Goal: Information Seeking & Learning: Learn about a topic

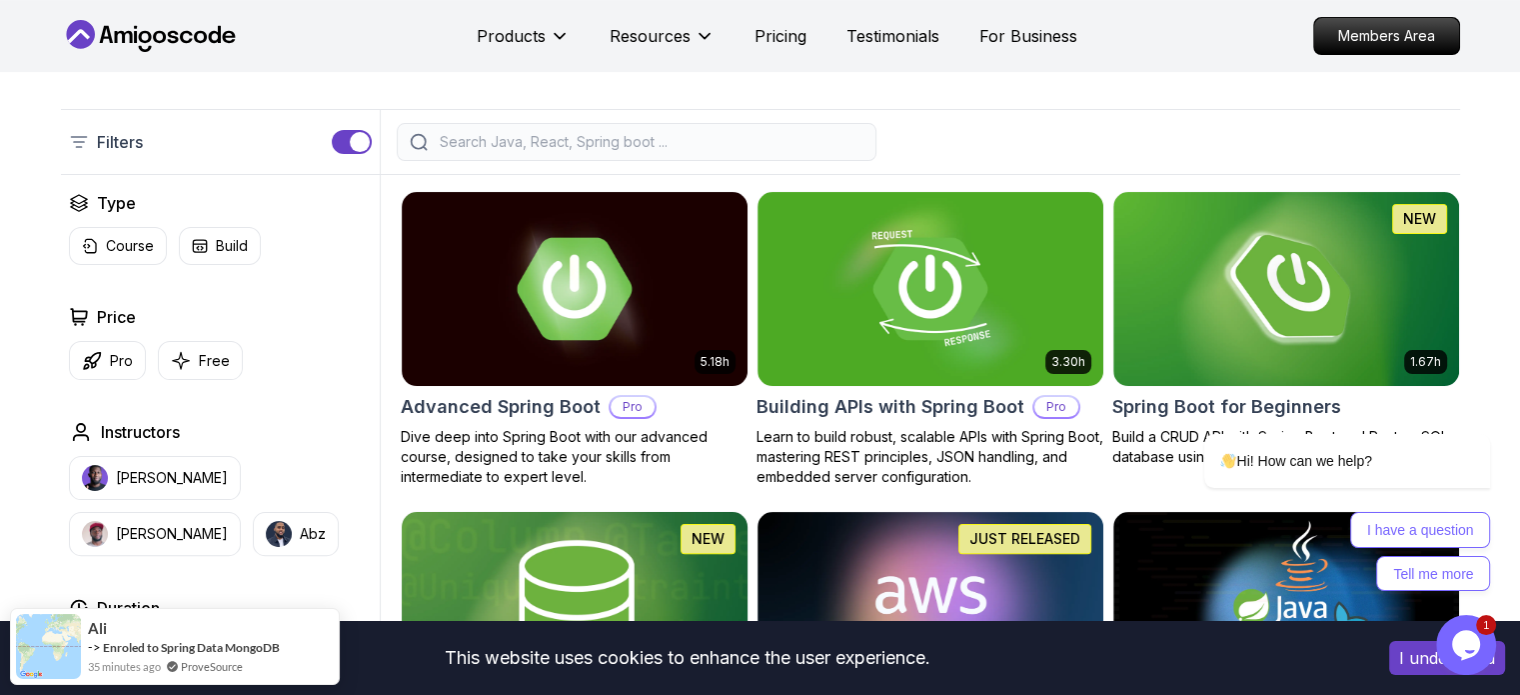
scroll to position [400, 0]
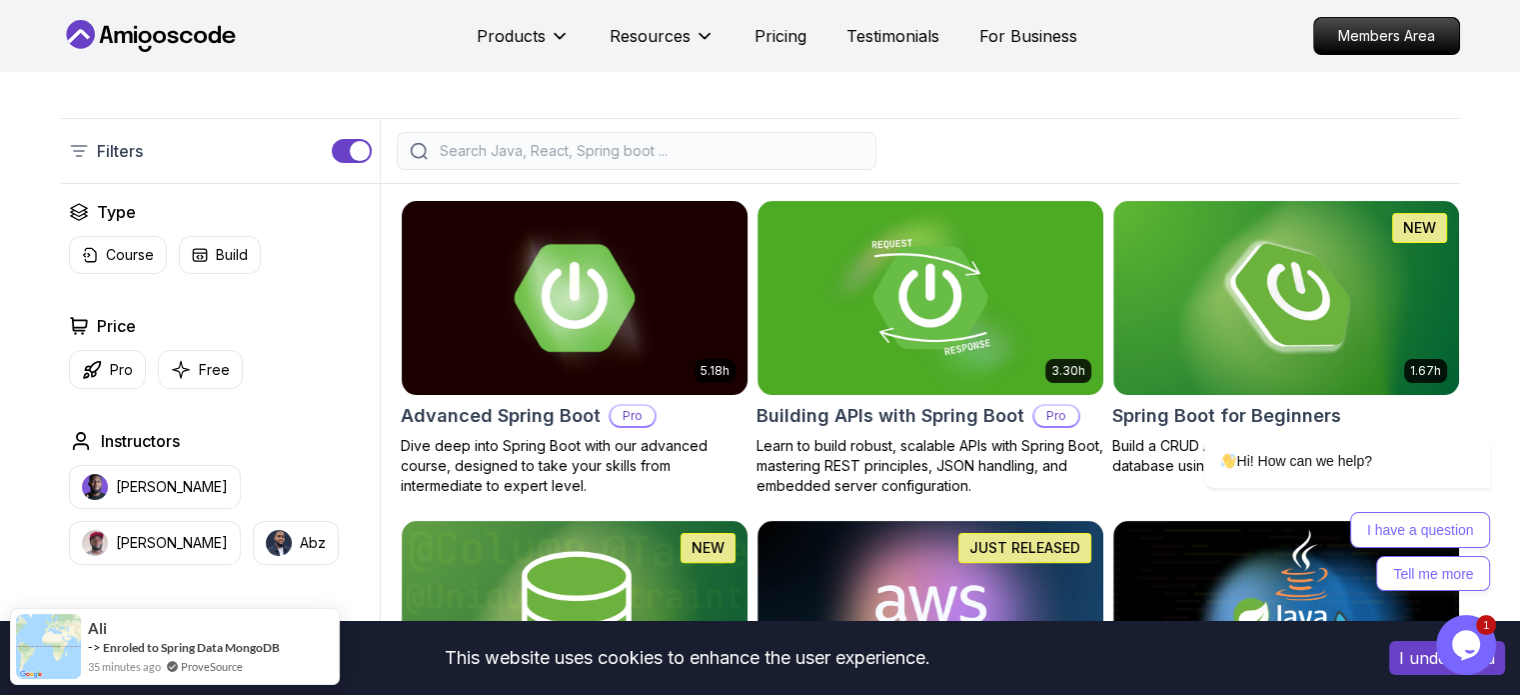
click at [605, 399] on img at bounding box center [574, 297] width 363 height 203
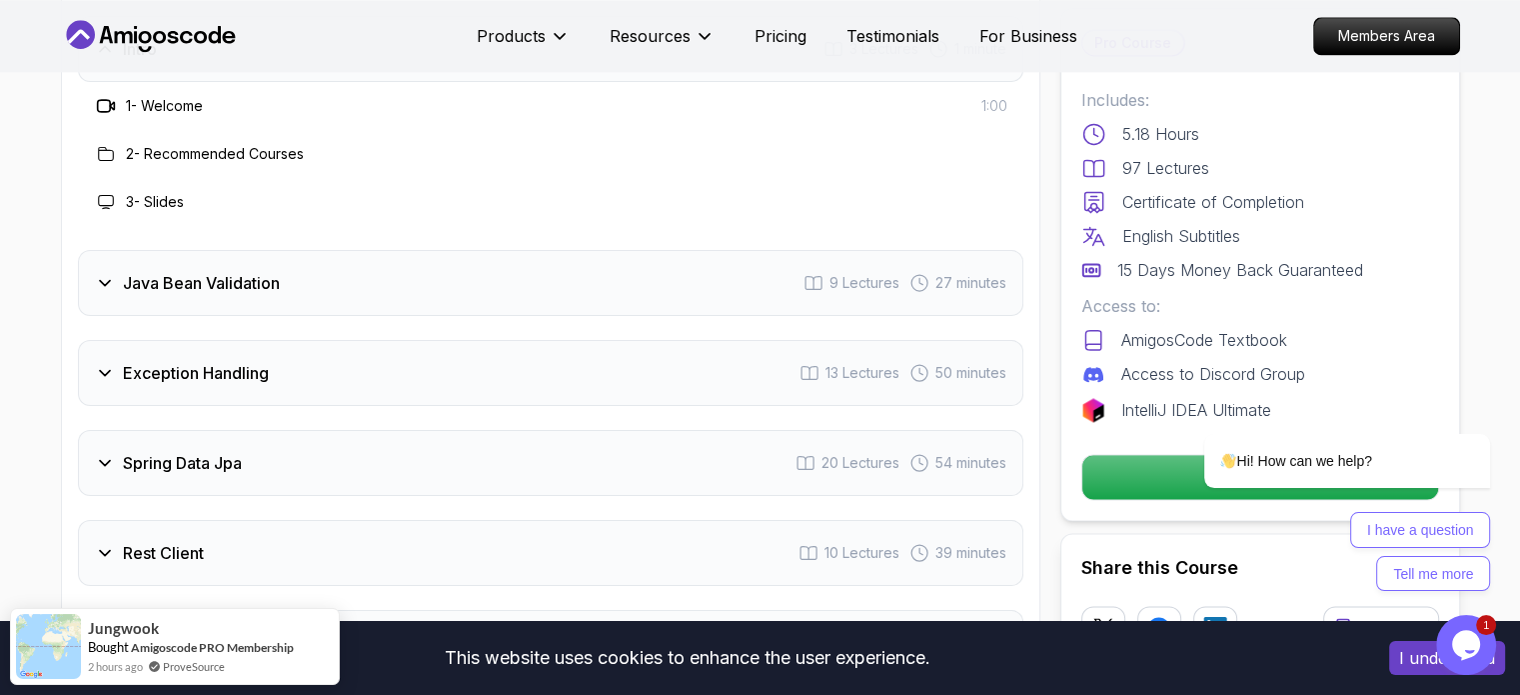
scroll to position [3198, 0]
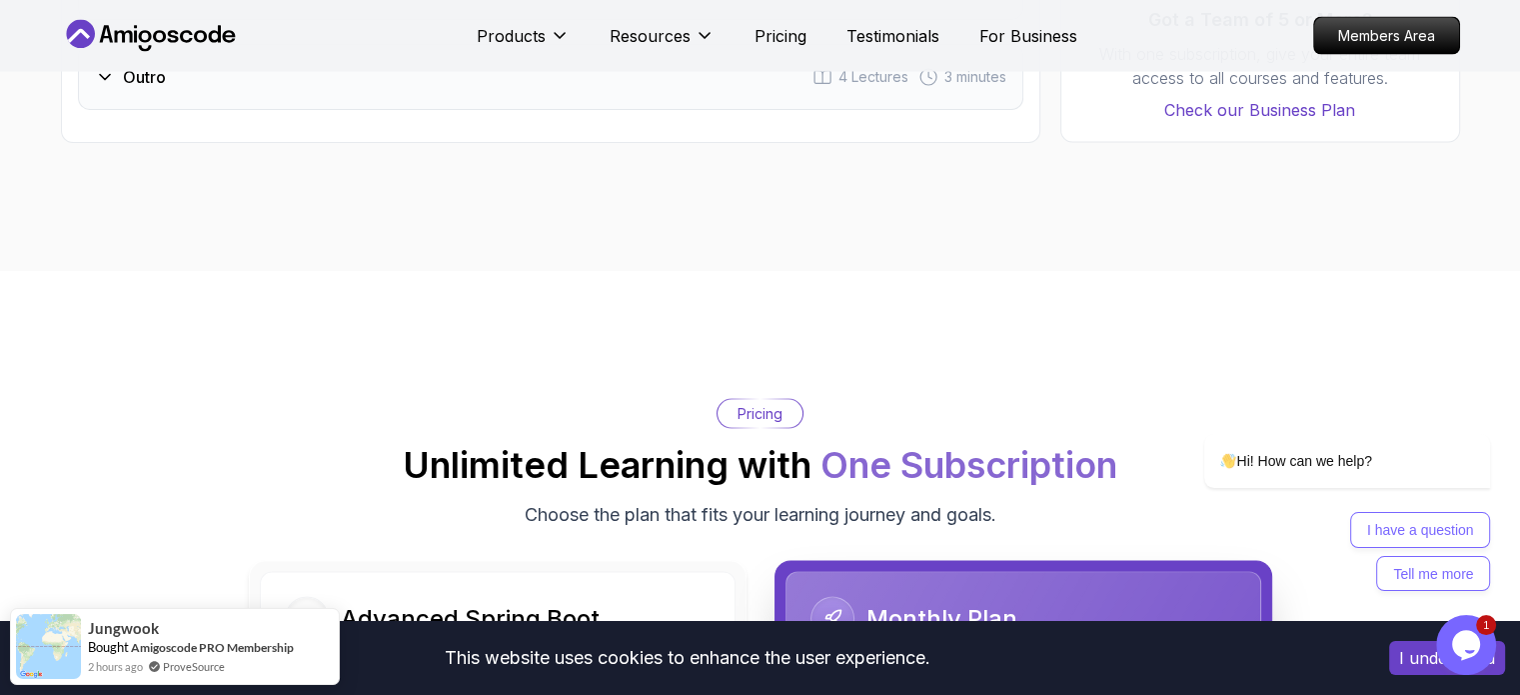
scroll to position [4198, 0]
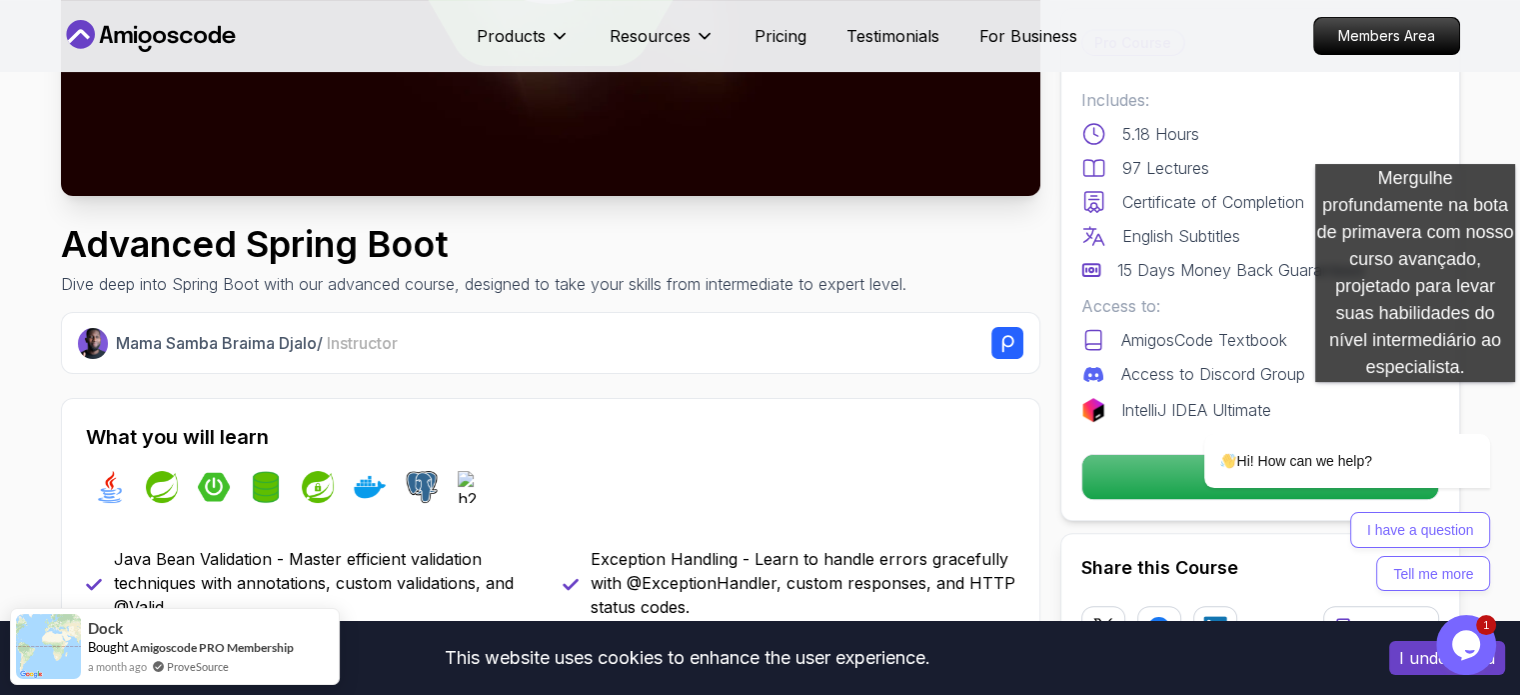
scroll to position [500, 0]
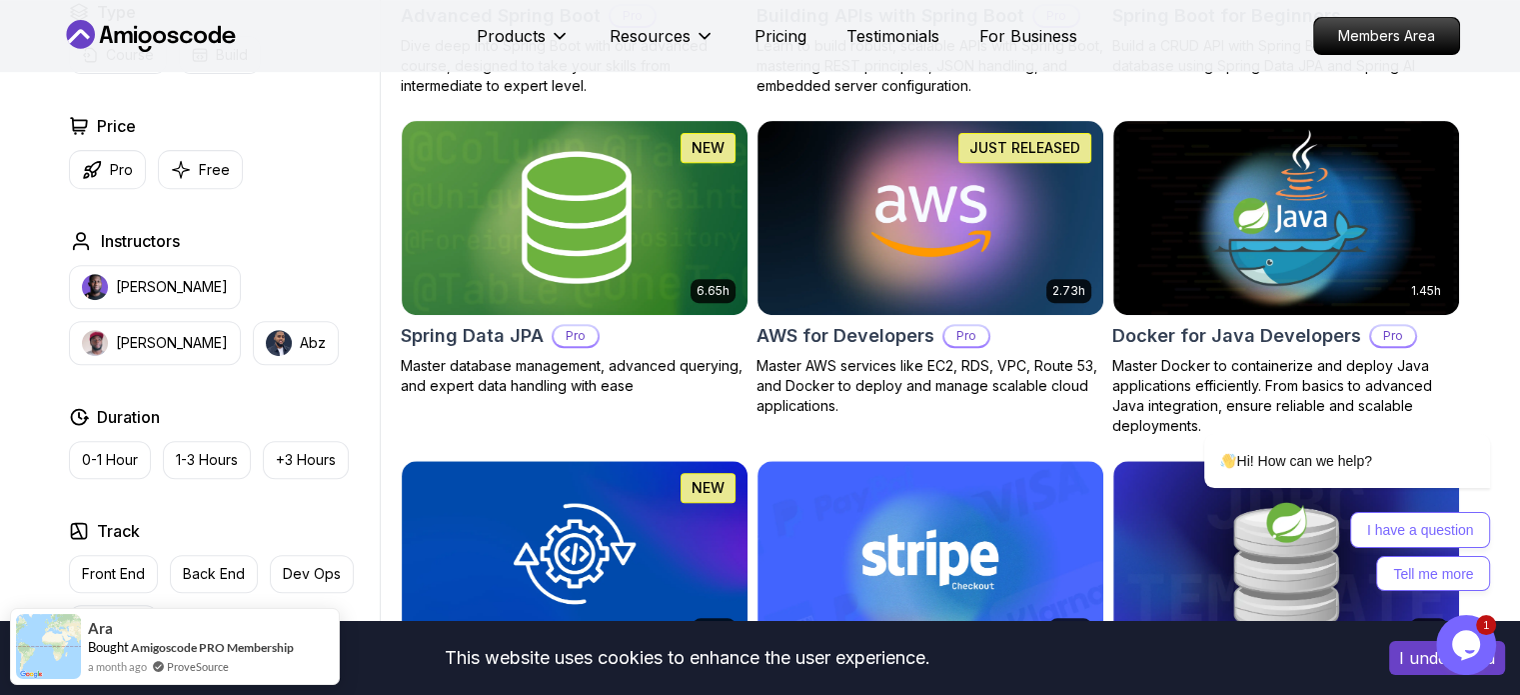
scroll to position [600, 0]
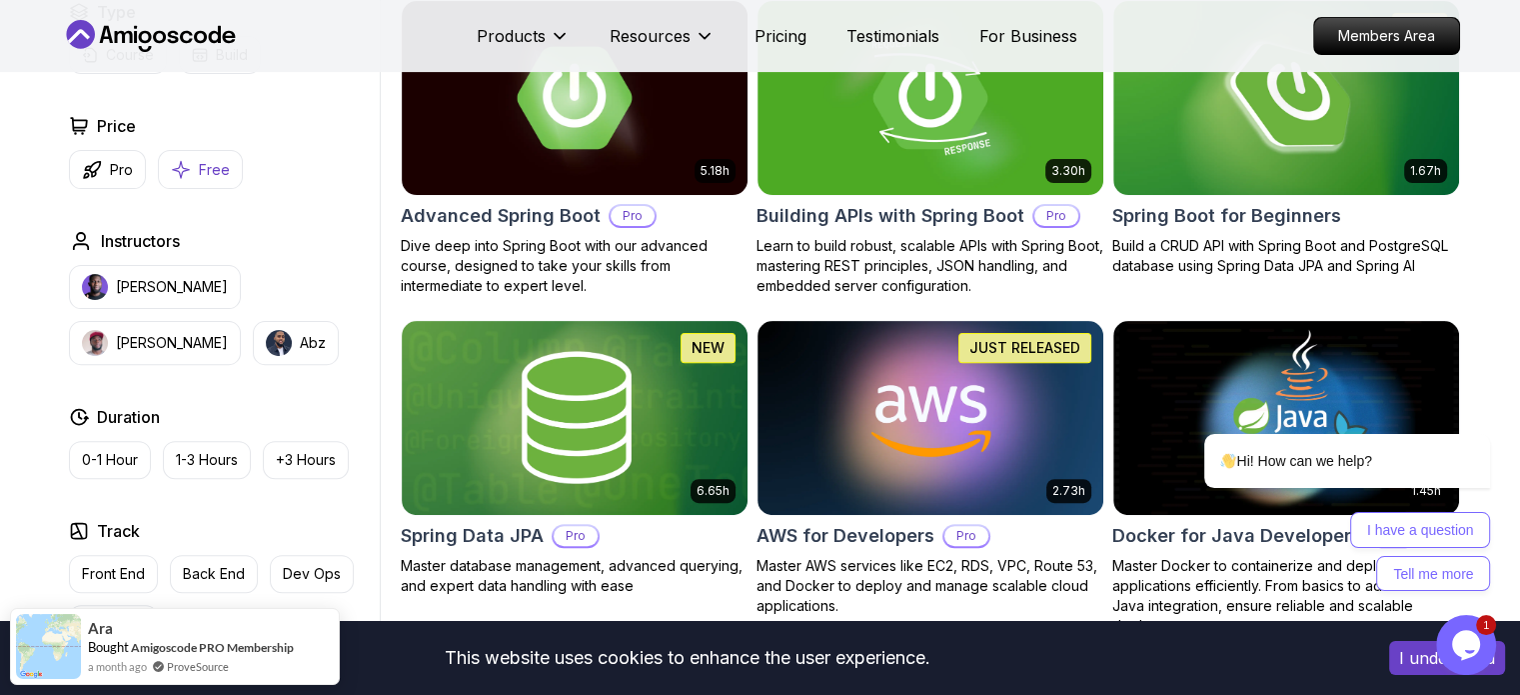
click at [230, 180] on p "Free" at bounding box center [214, 170] width 31 height 20
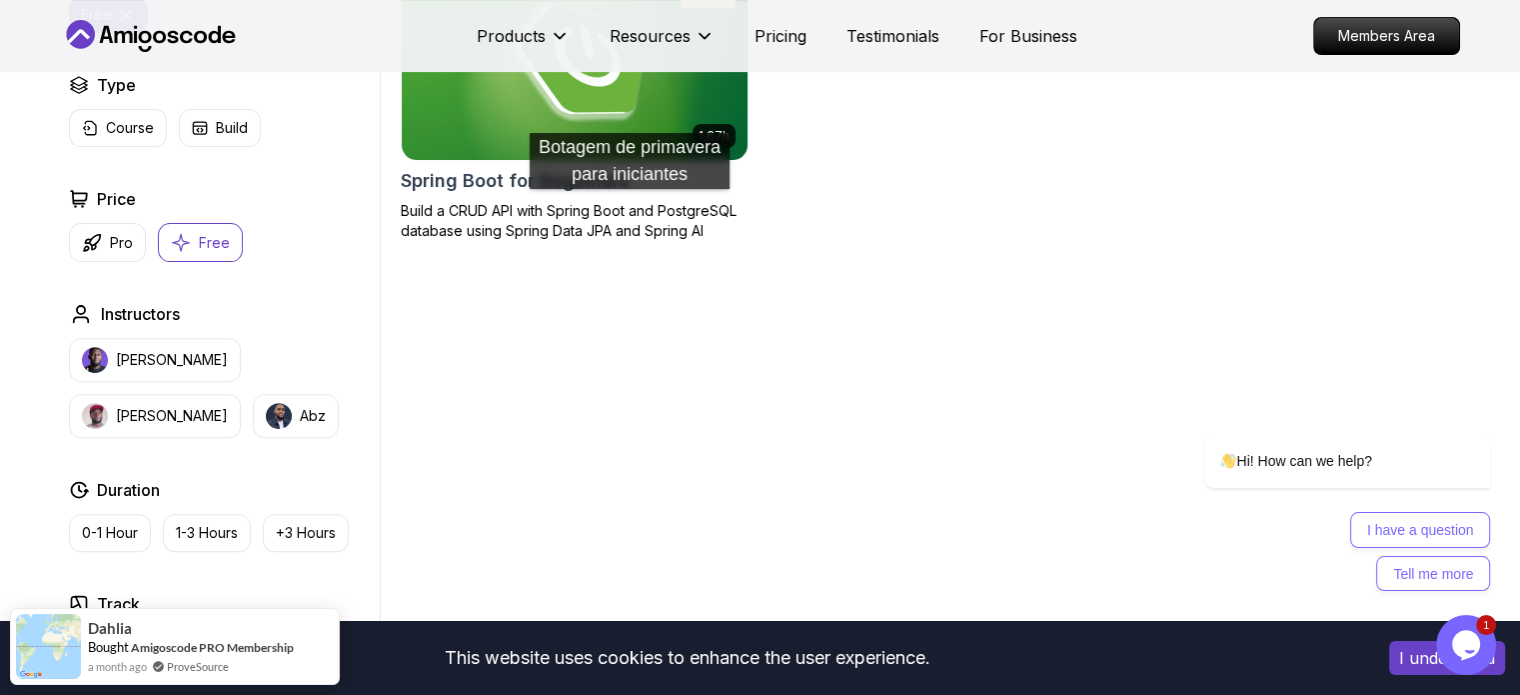
scroll to position [600, 0]
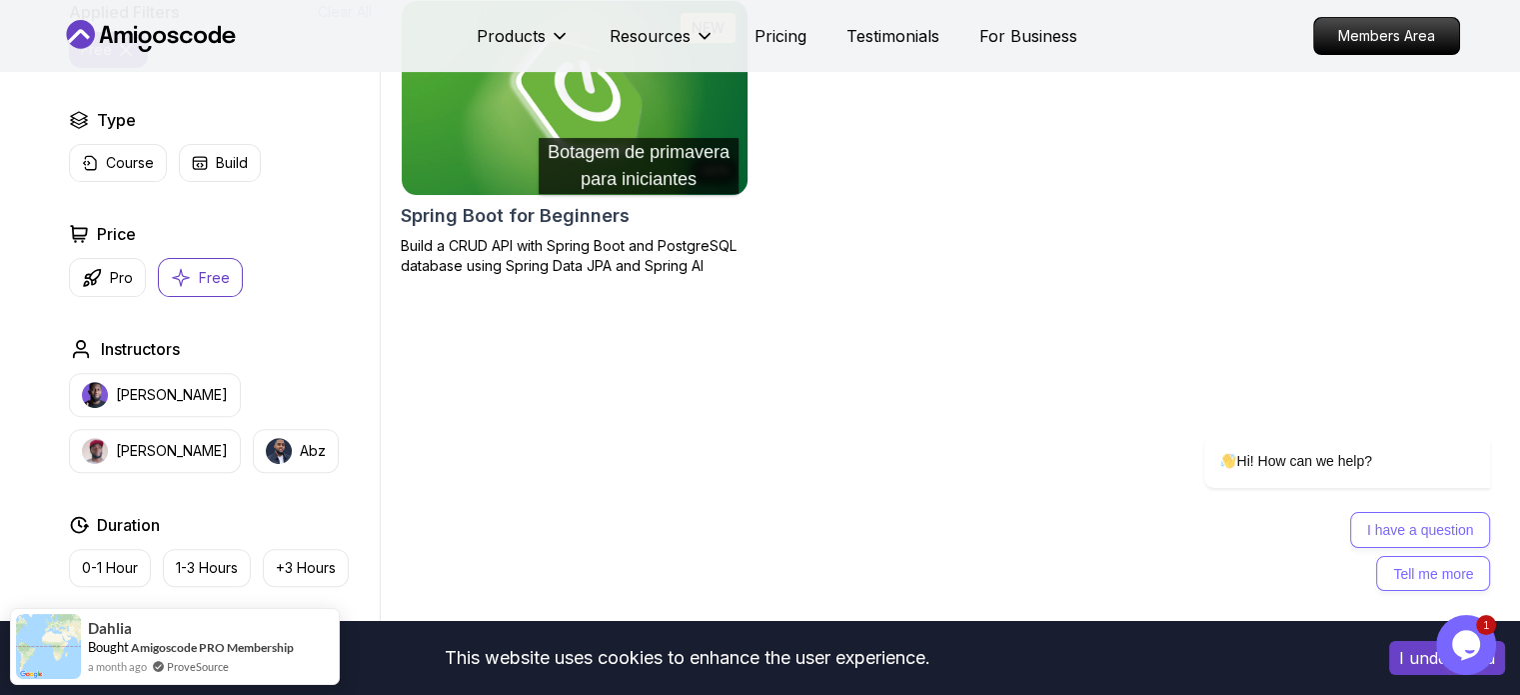
click at [639, 199] on img at bounding box center [574, 97] width 363 height 203
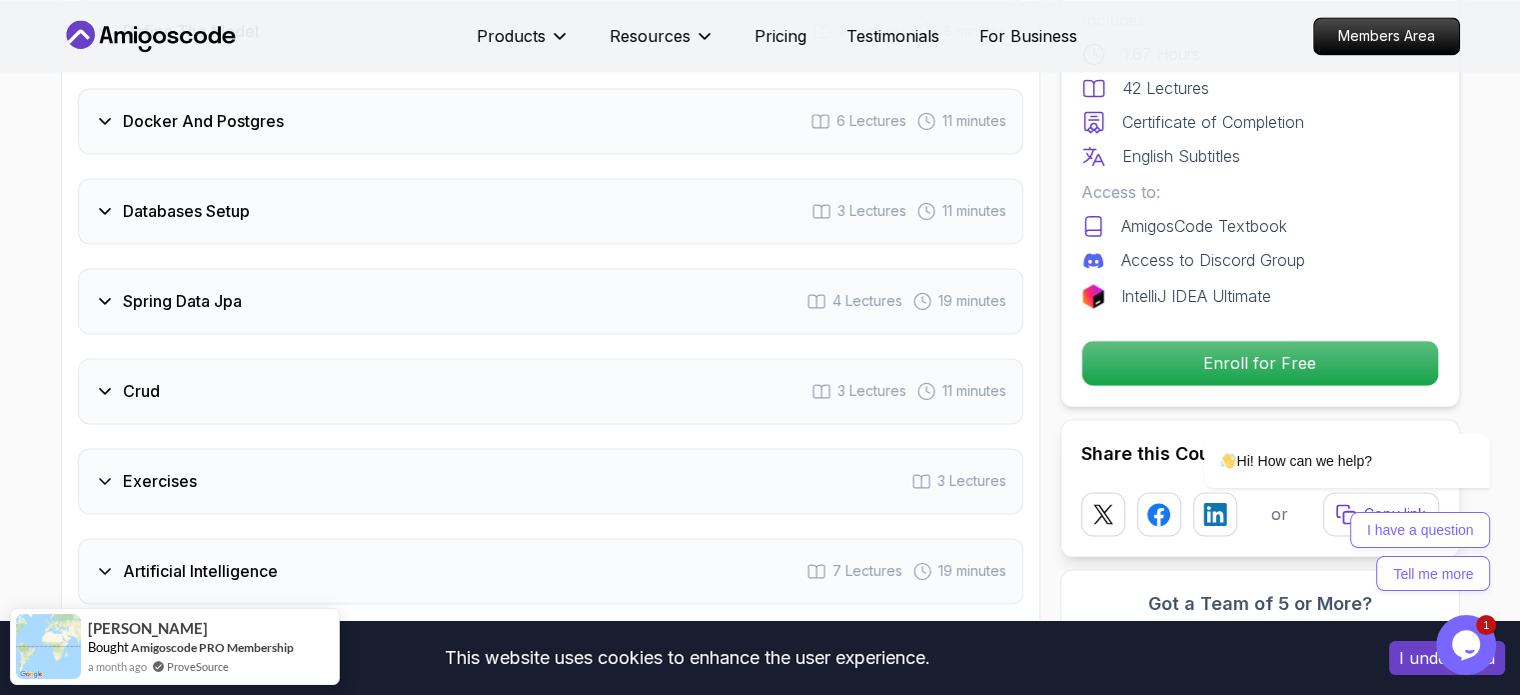
scroll to position [3498, 0]
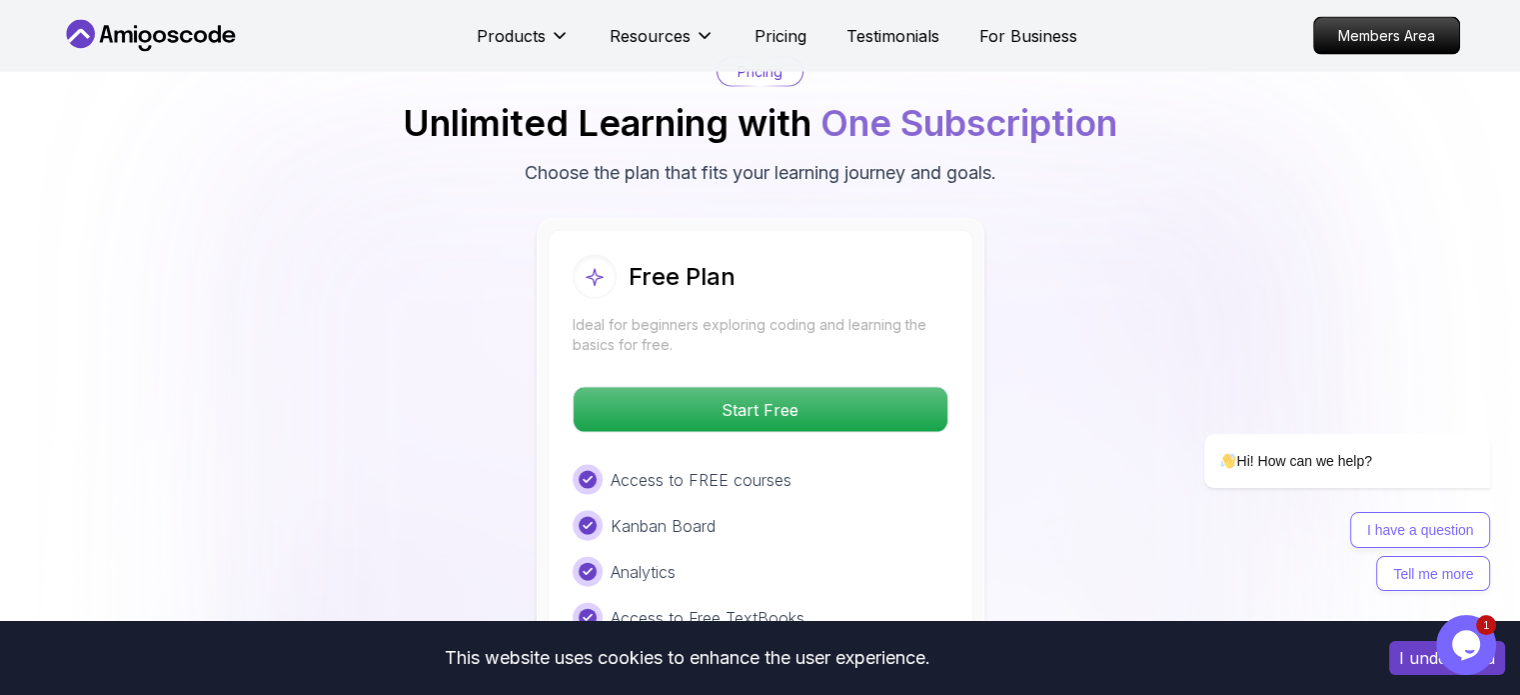
scroll to position [4398, 0]
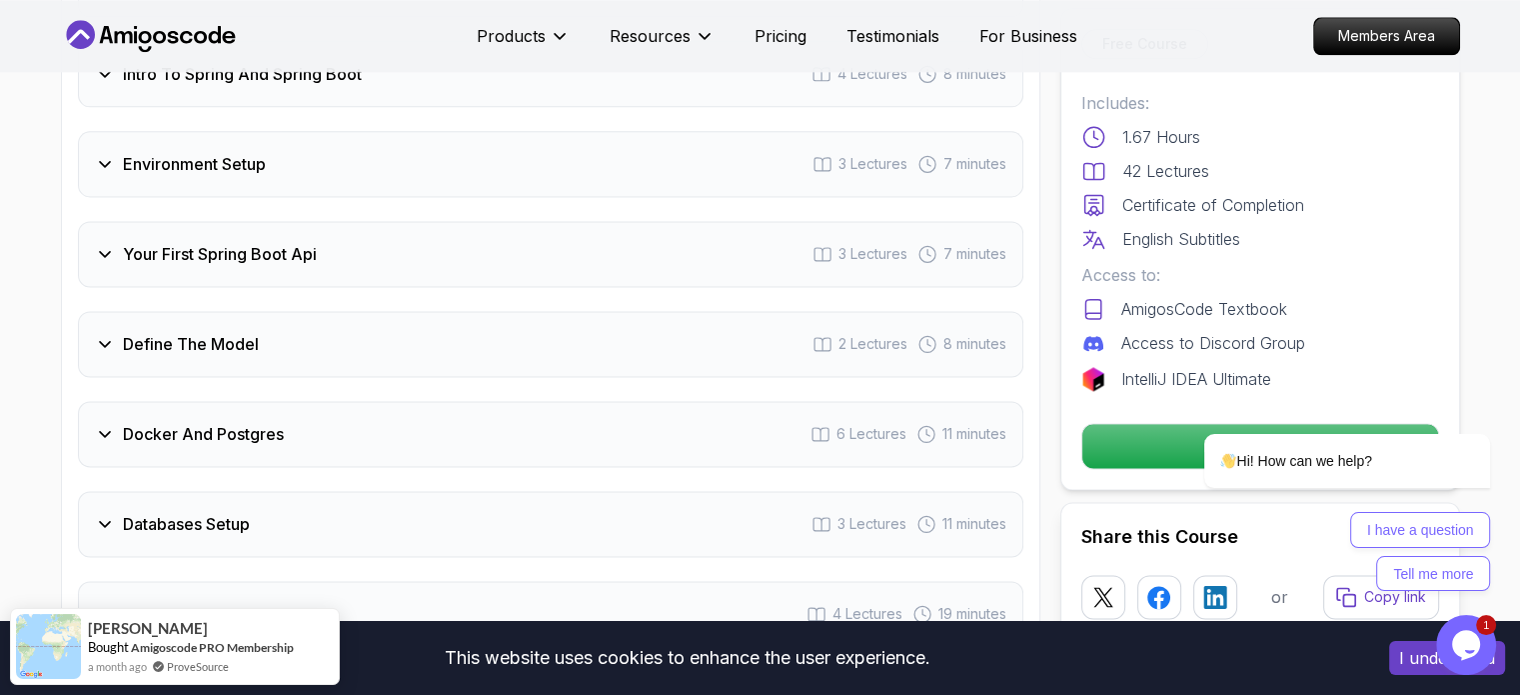
scroll to position [2099, 0]
